Goal: Information Seeking & Learning: Learn about a topic

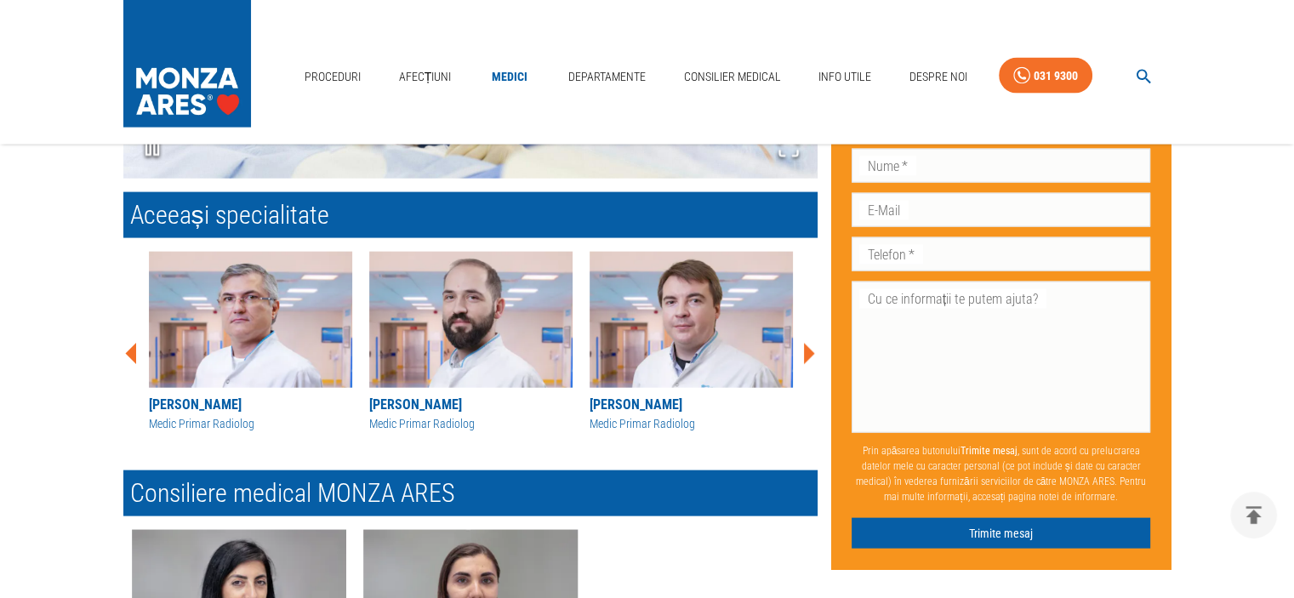
scroll to position [3731, 0]
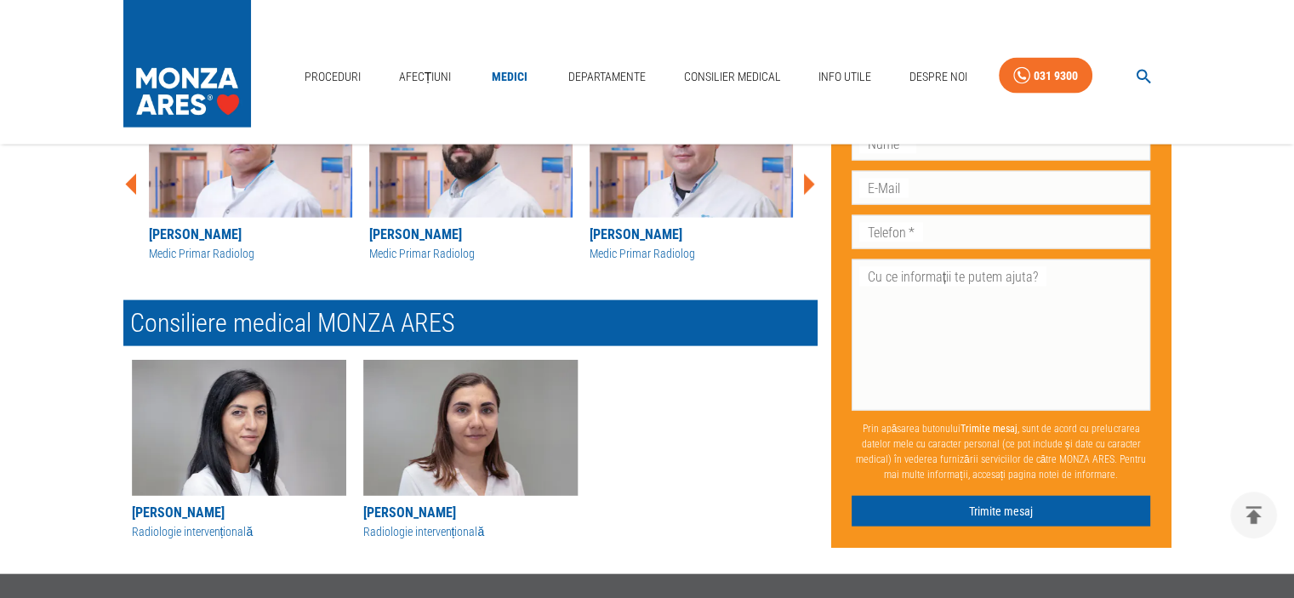
click at [471, 406] on img "button" at bounding box center [470, 428] width 214 height 136
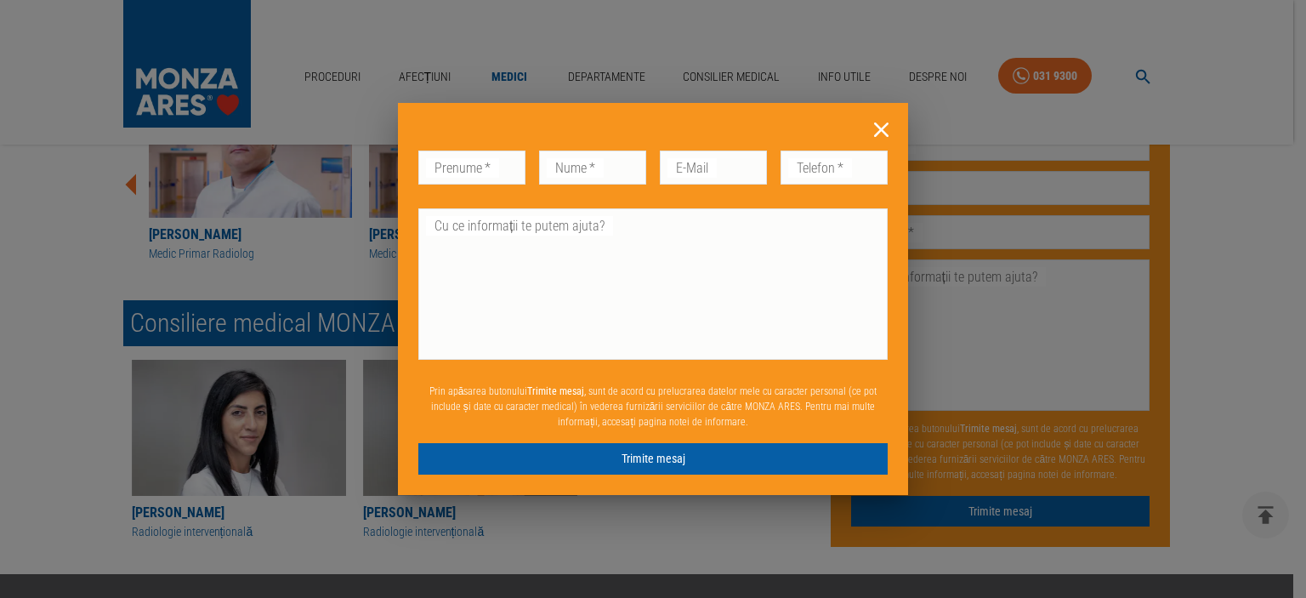
click at [879, 133] on icon at bounding box center [881, 129] width 14 height 14
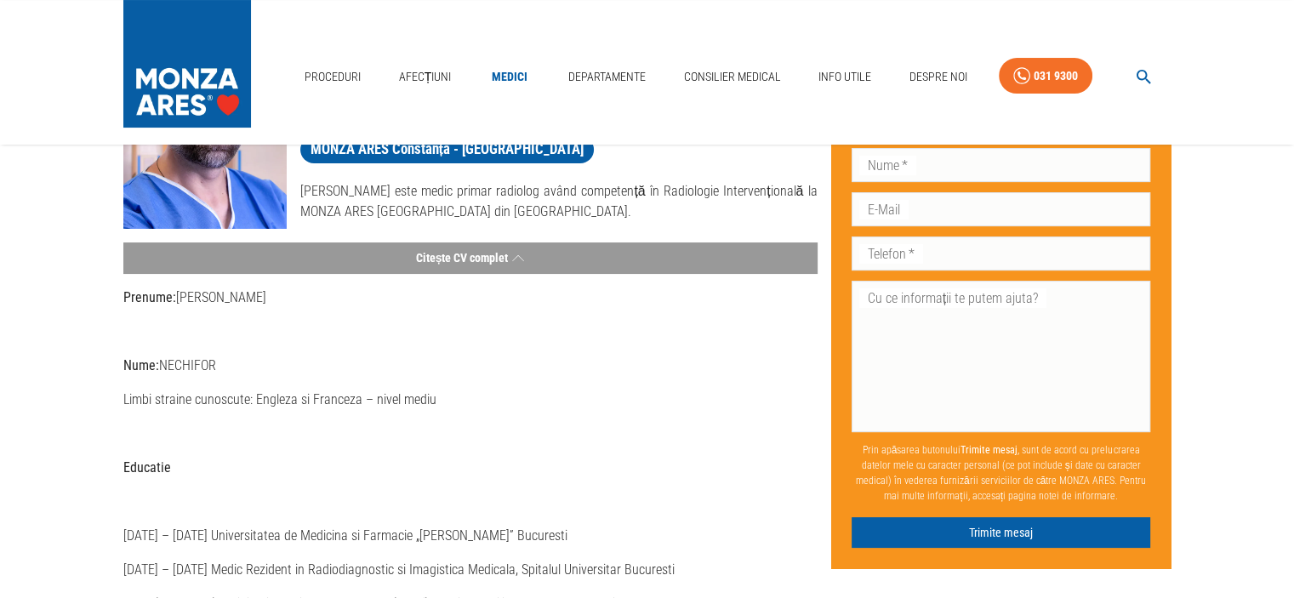
scroll to position [0, 0]
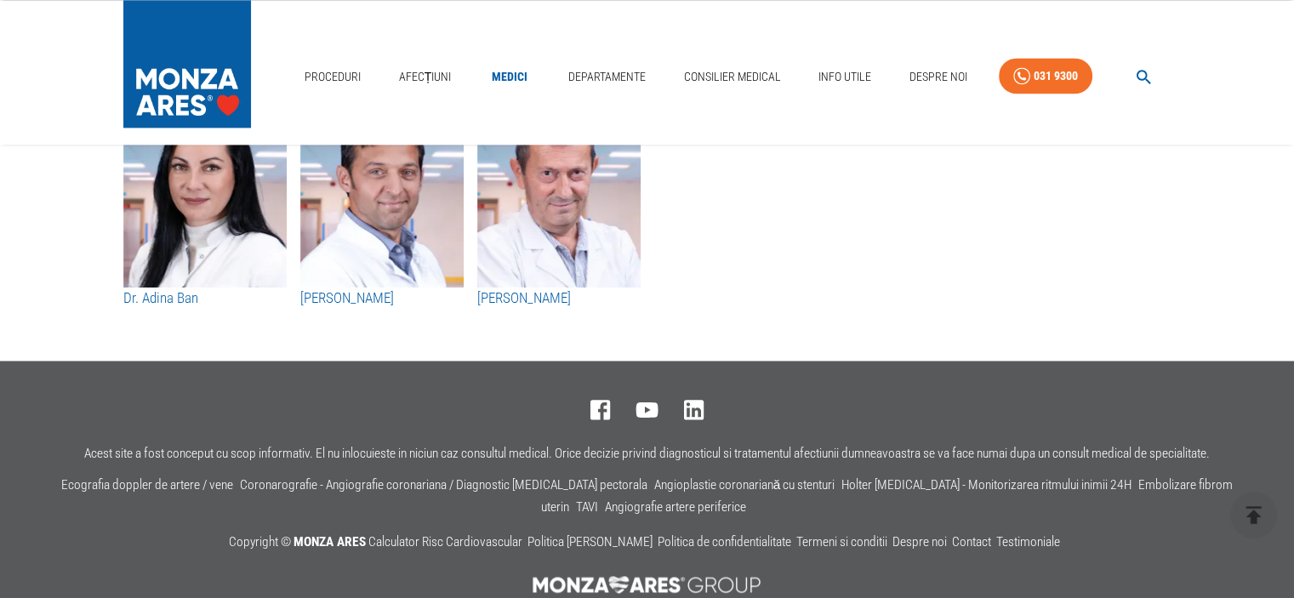
scroll to position [9069, 0]
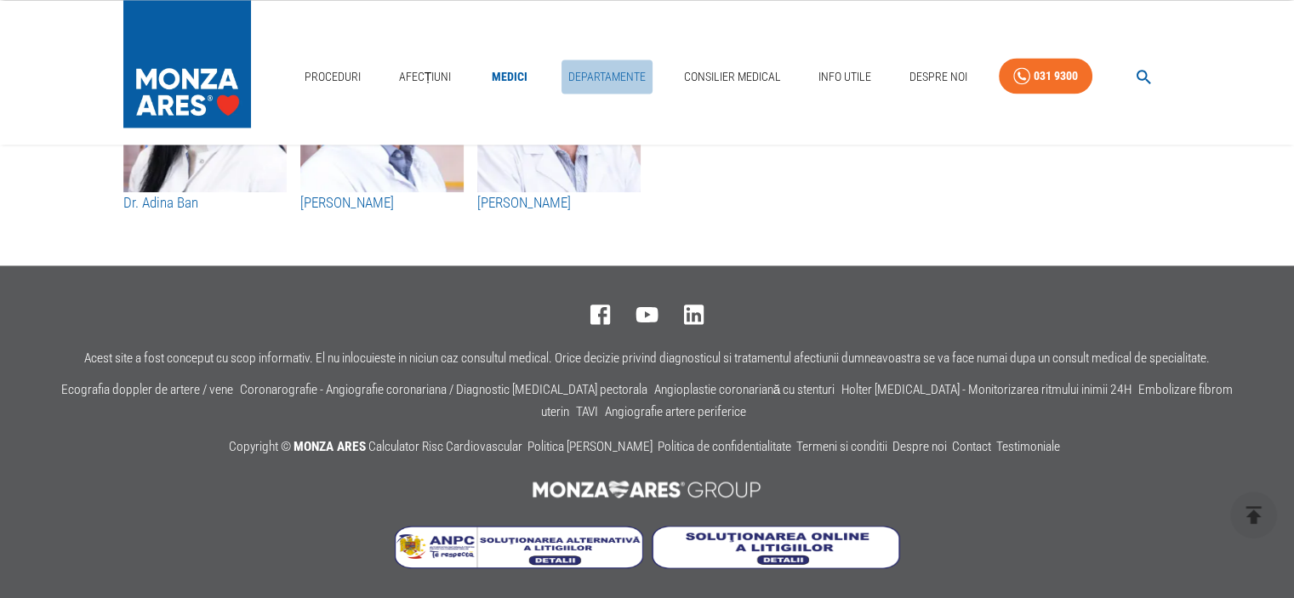
click at [612, 71] on link "Departamente" at bounding box center [606, 77] width 91 height 35
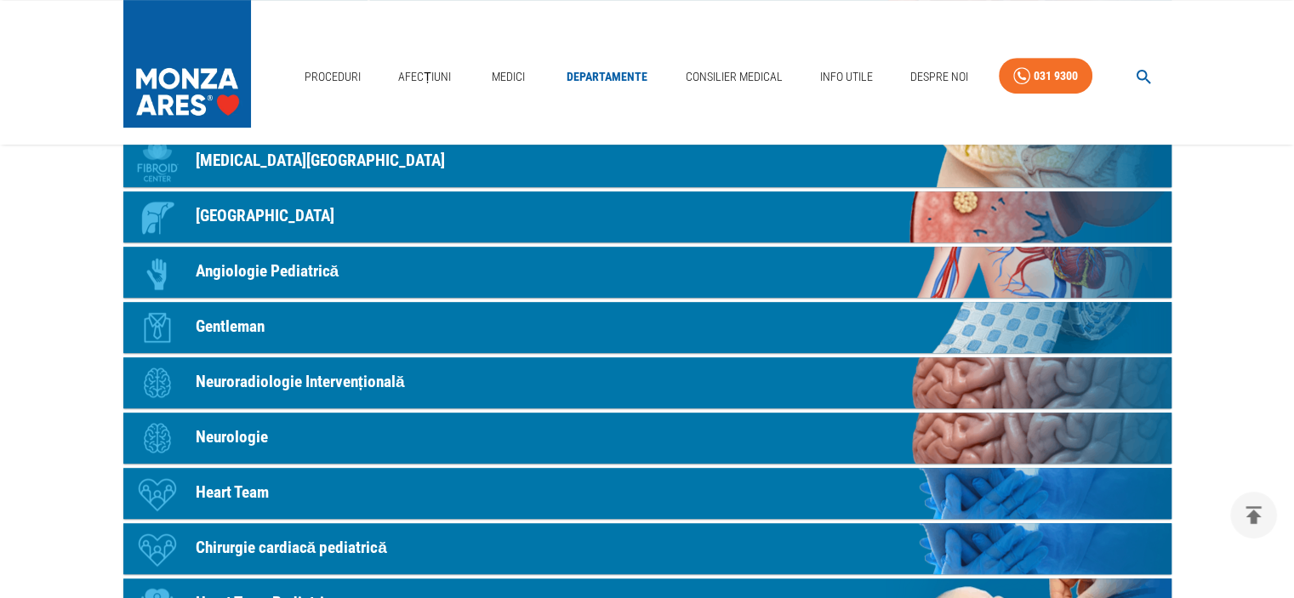
scroll to position [765, 0]
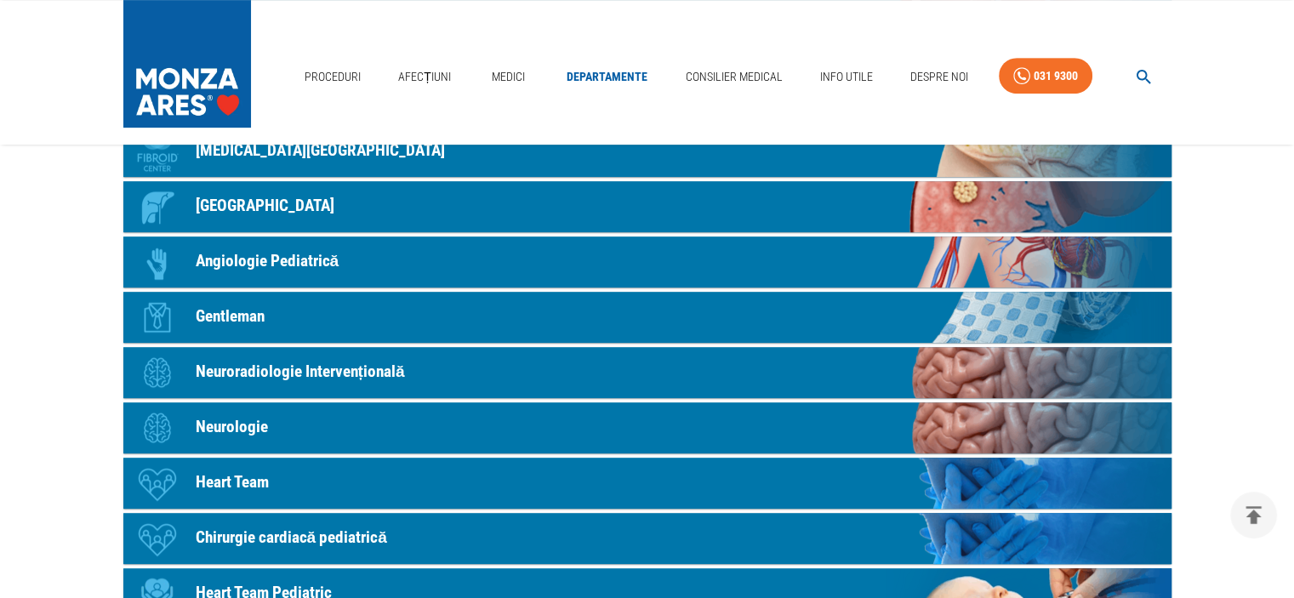
click at [215, 422] on p "Neurologie" at bounding box center [232, 427] width 72 height 25
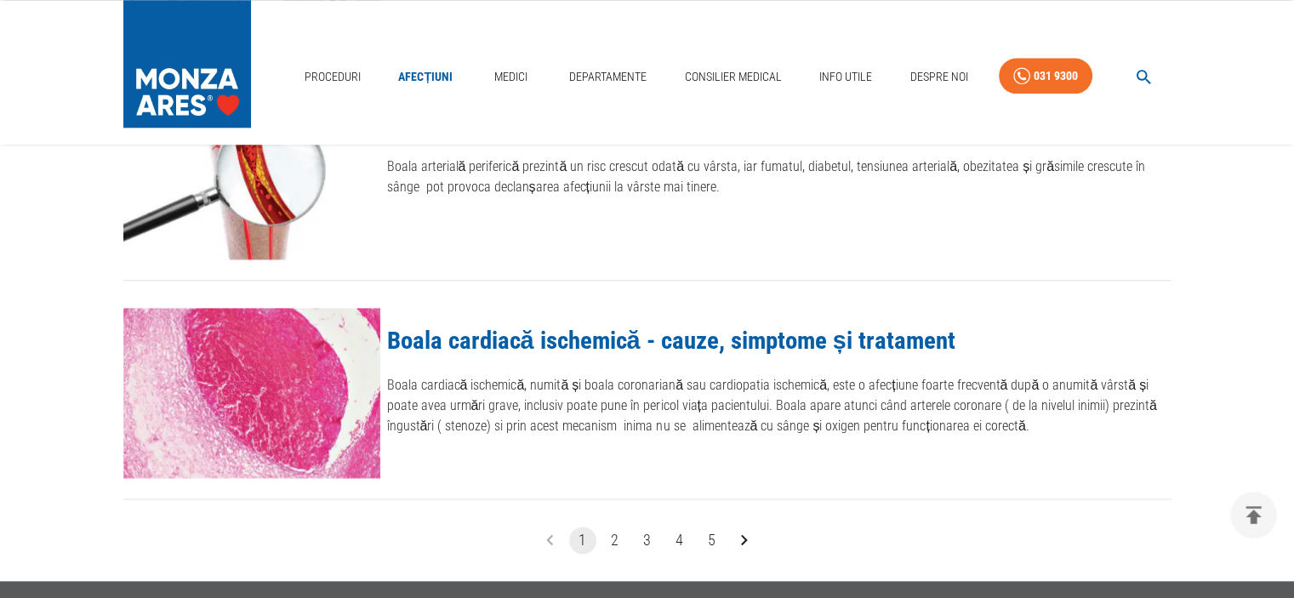
scroll to position [1956, 0]
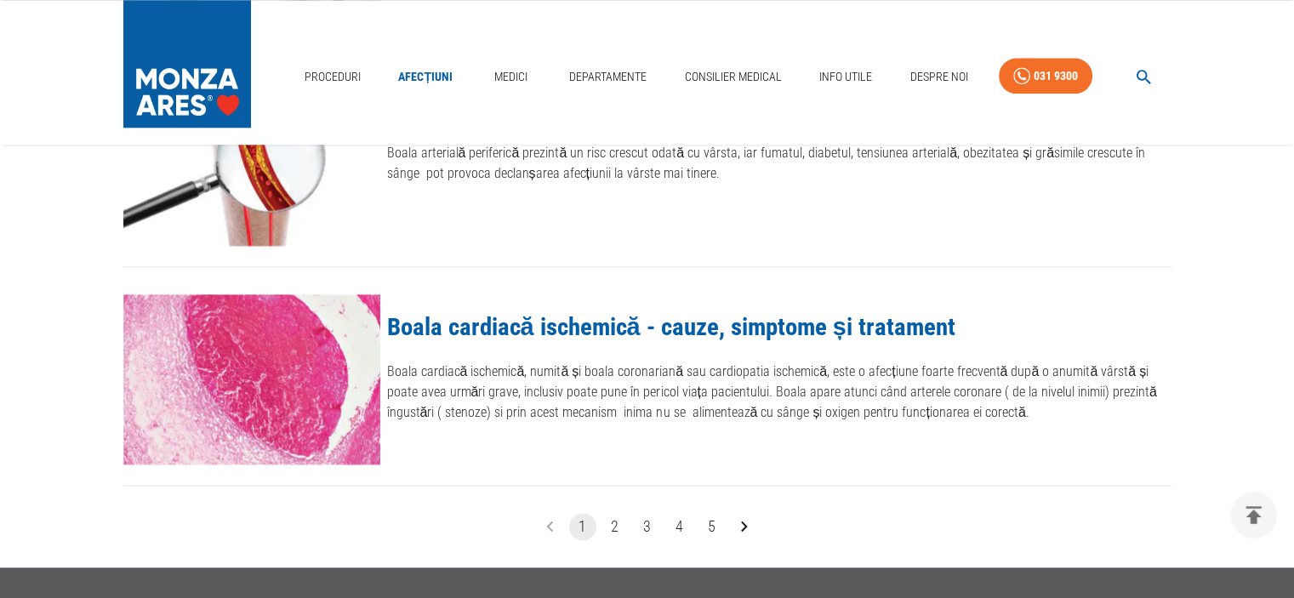
click at [616, 530] on button "2" at bounding box center [614, 526] width 27 height 27
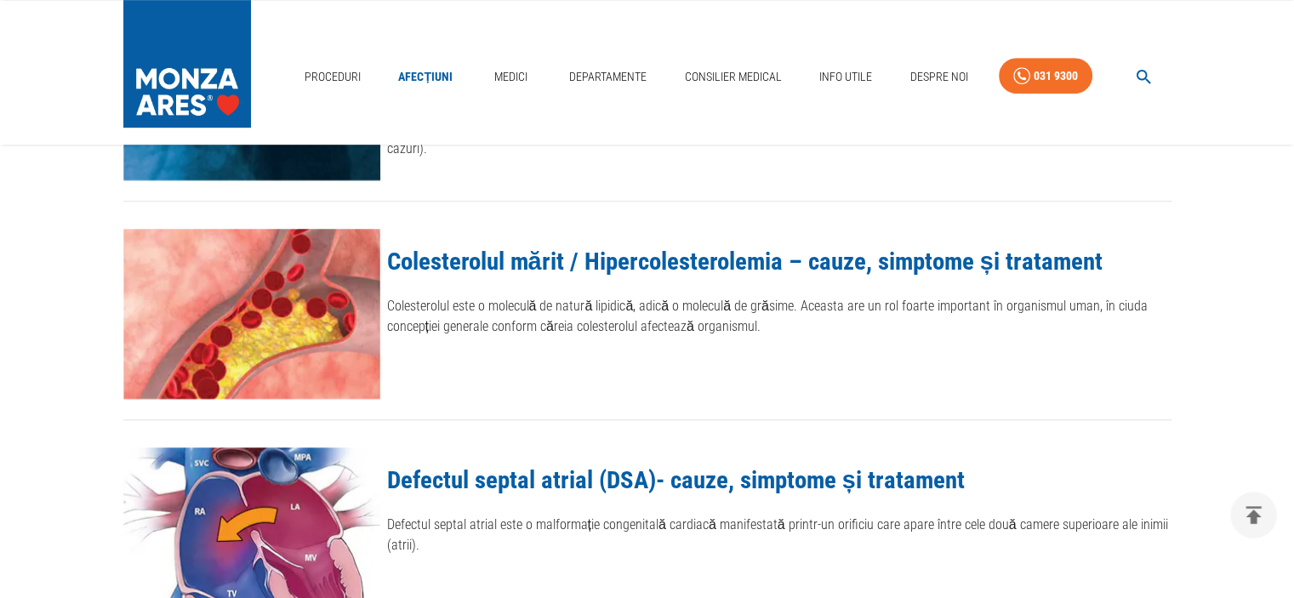
scroll to position [936, 0]
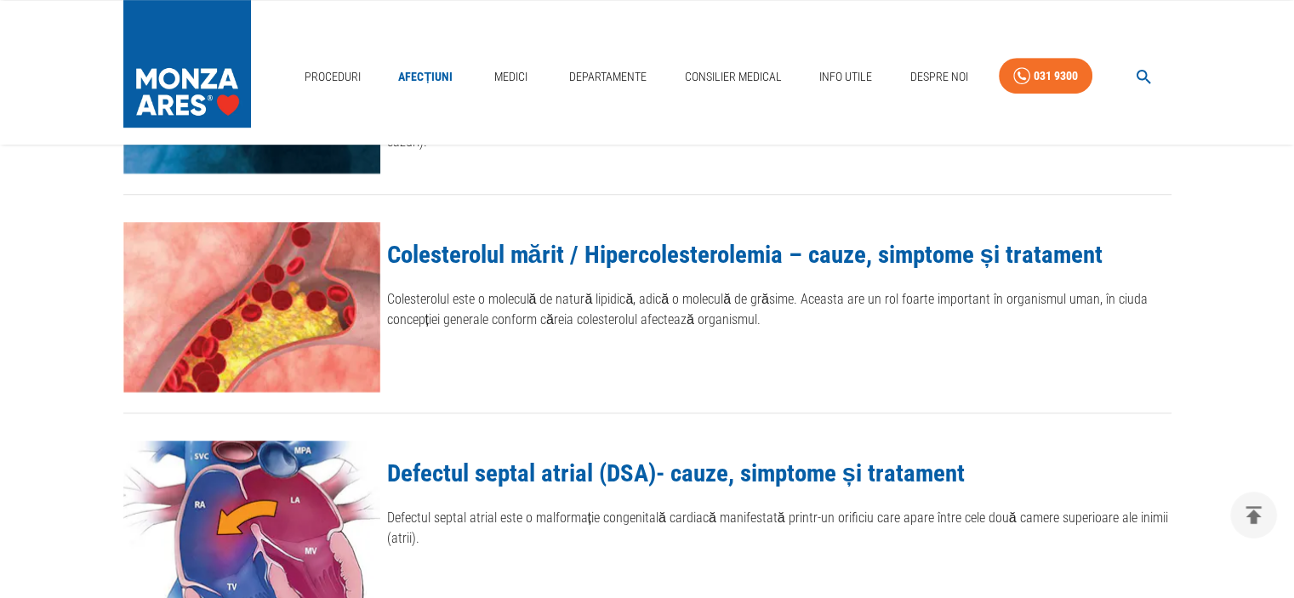
click at [595, 255] on link "Colesterolul mărit / Hipercolesterolemia – cauze, simptome și tratament" at bounding box center [744, 254] width 715 height 29
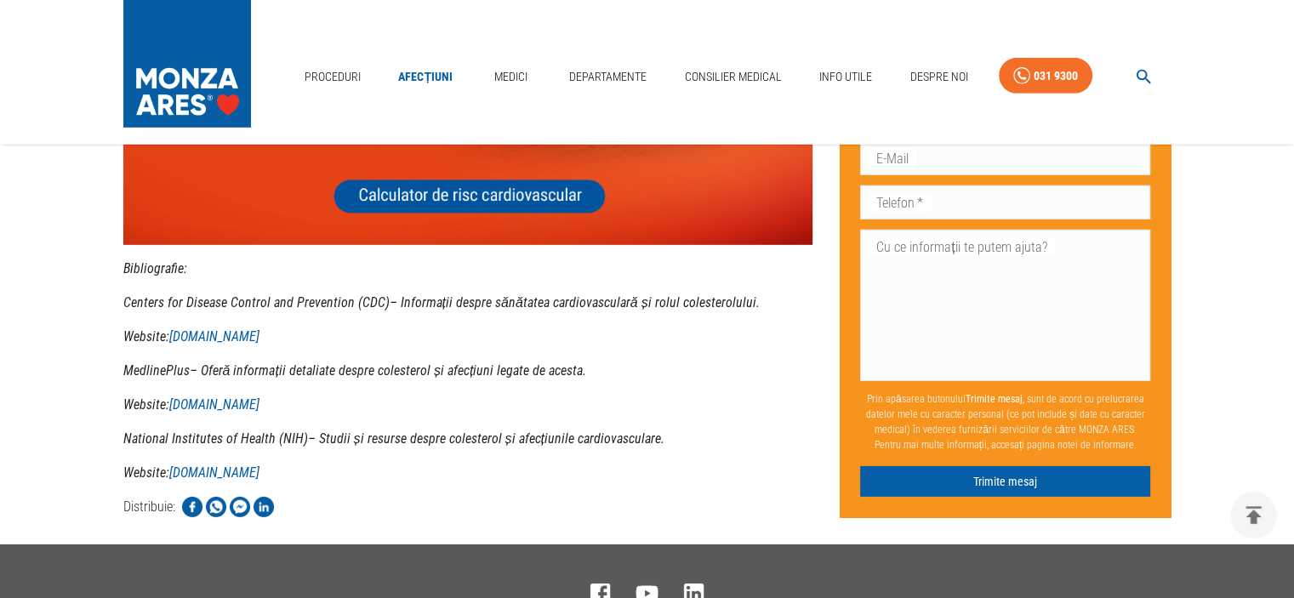
scroll to position [5273, 0]
